Goal: Obtain resource: Download file/media

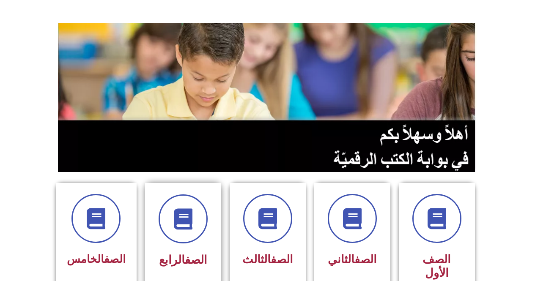
scroll to position [42, 0]
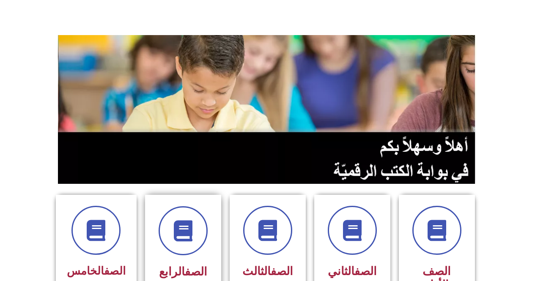
click at [185, 265] on link "الصف" at bounding box center [196, 272] width 22 height 14
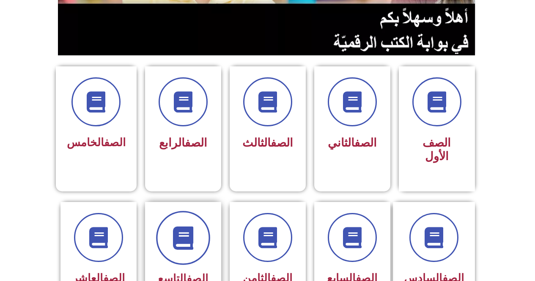
scroll to position [212, 0]
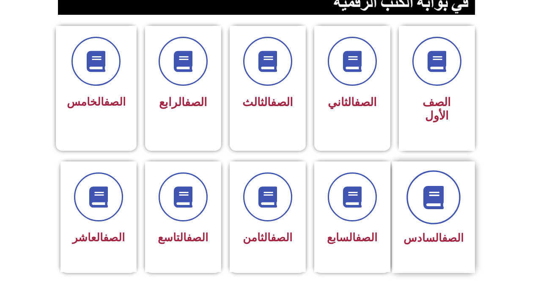
click at [424, 197] on span at bounding box center [434, 198] width 54 height 54
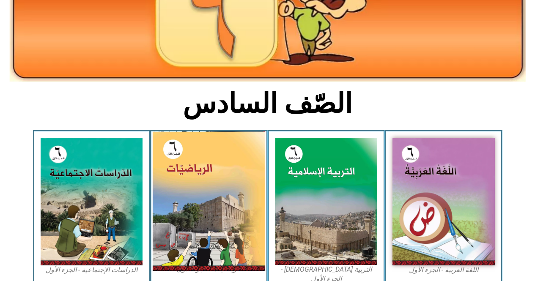
scroll to position [169, 0]
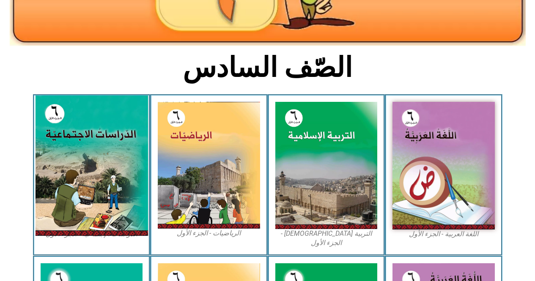
click at [63, 192] on img at bounding box center [91, 166] width 113 height 140
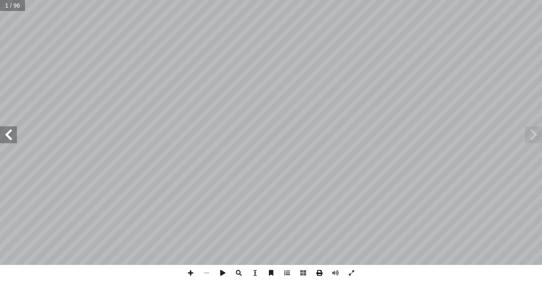
click at [320, 273] on span at bounding box center [319, 273] width 16 height 16
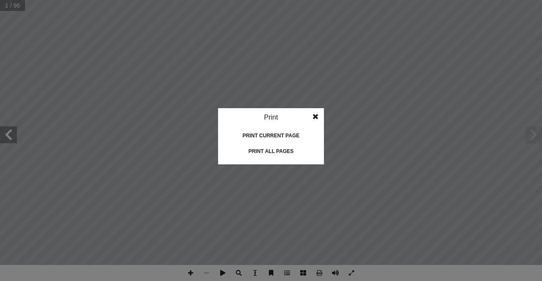
click at [270, 147] on div "Print all pages" at bounding box center [271, 152] width 85 height 14
